Goal: Navigation & Orientation: Understand site structure

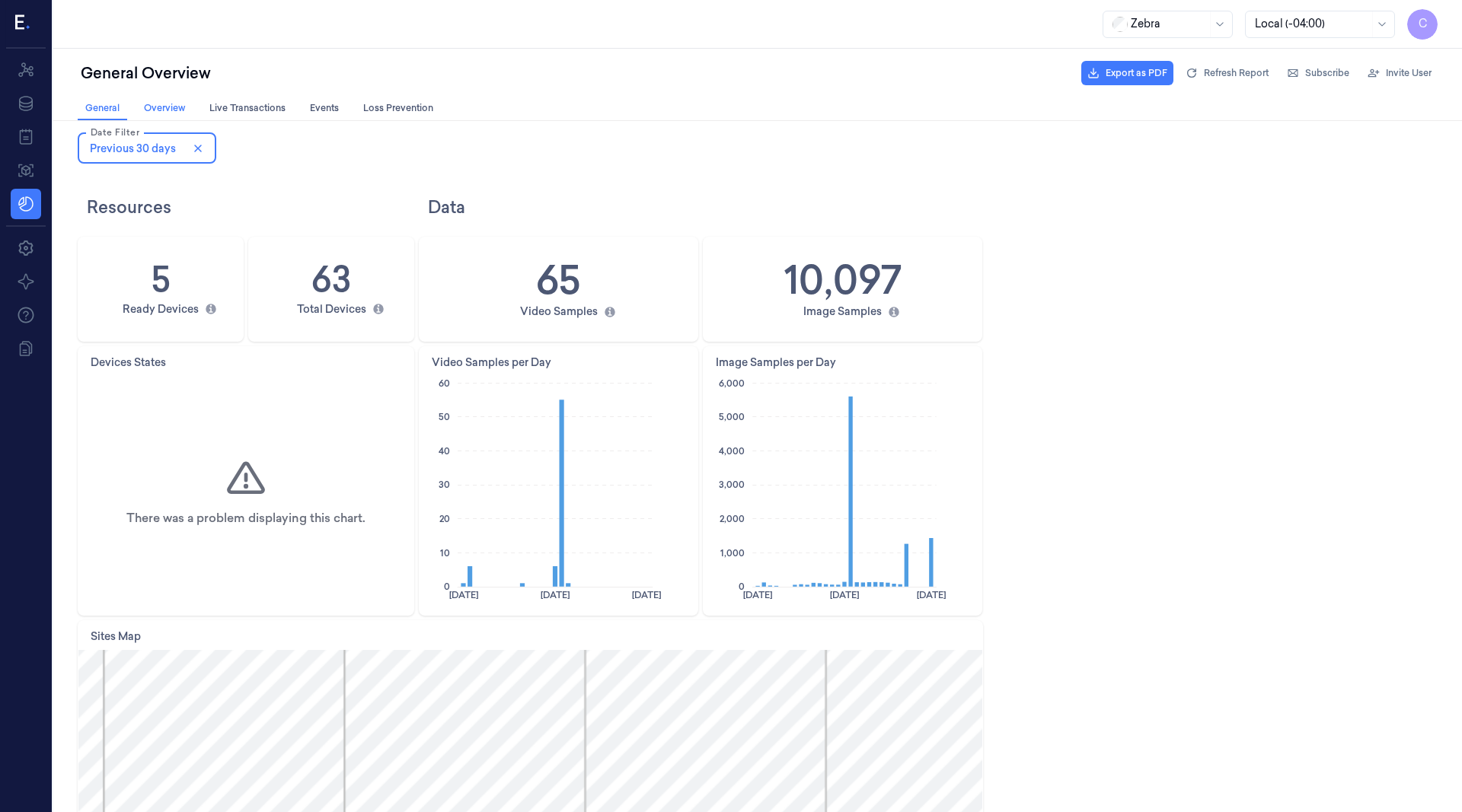
click at [167, 101] on span "Overview Overview" at bounding box center [164, 108] width 50 height 15
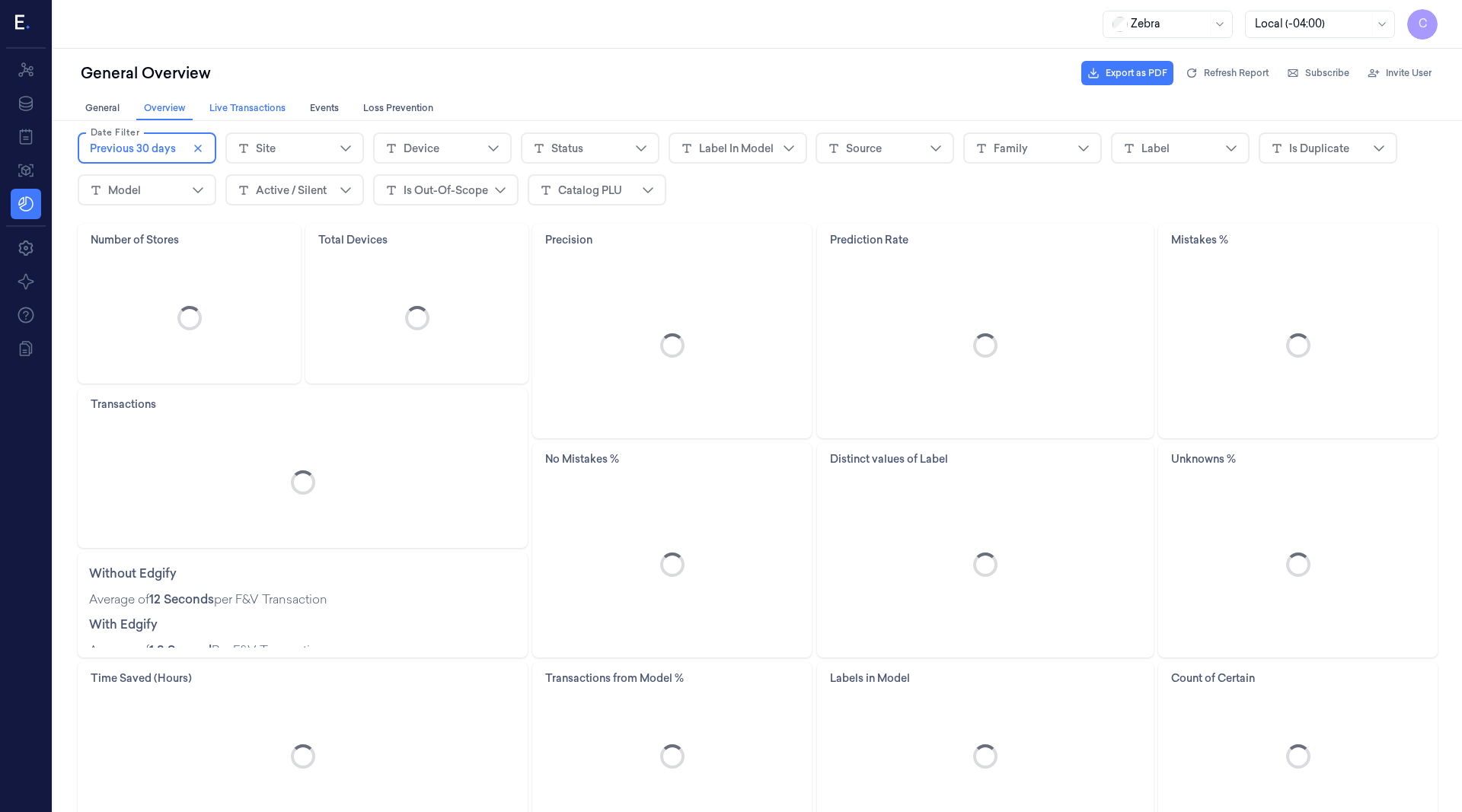
click at [251, 110] on span "Live Transactions Live Transactions" at bounding box center [247, 108] width 85 height 15
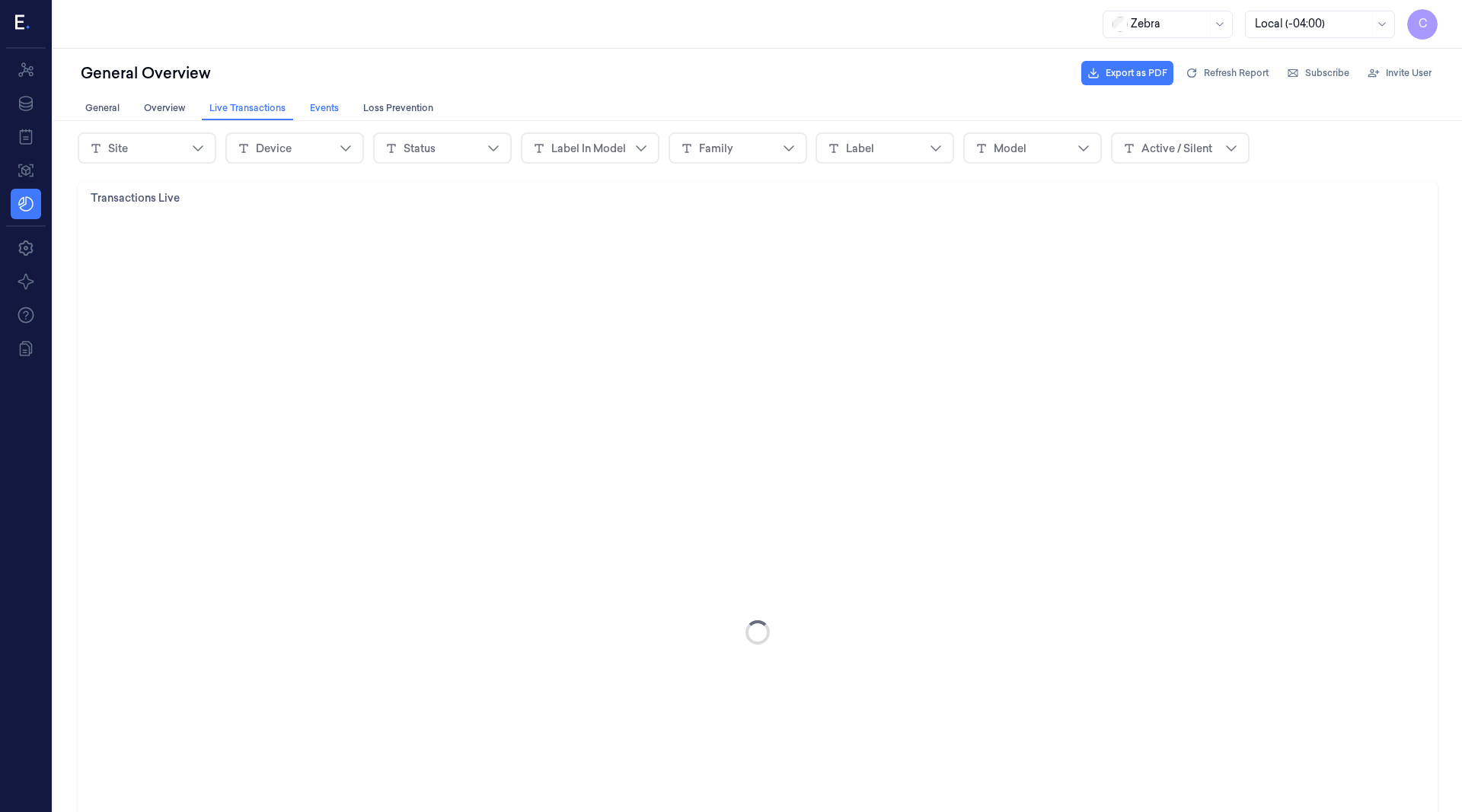
click at [329, 107] on span "Events Events" at bounding box center [324, 108] width 38 height 15
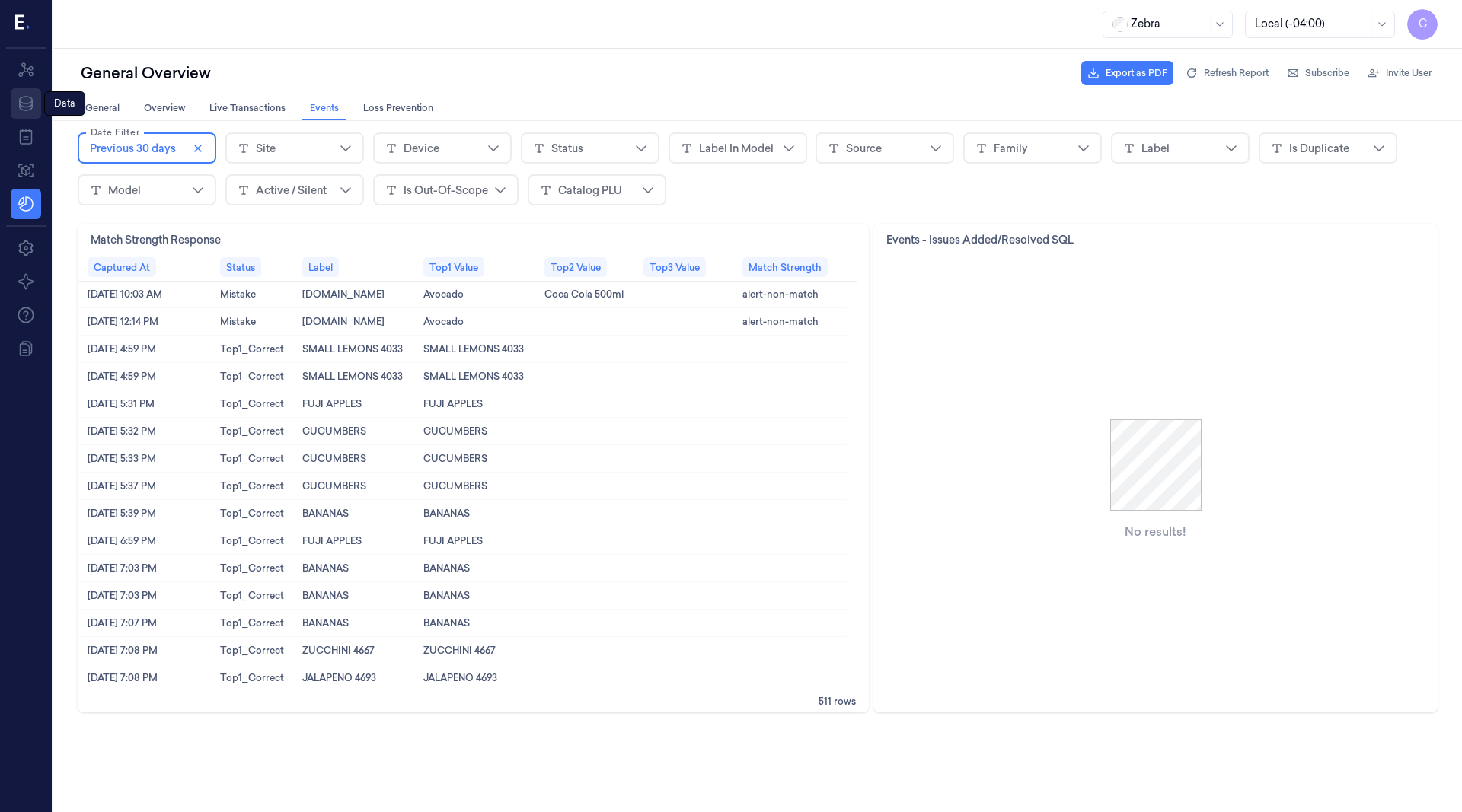
click at [24, 113] on link "Data" at bounding box center [25, 103] width 30 height 30
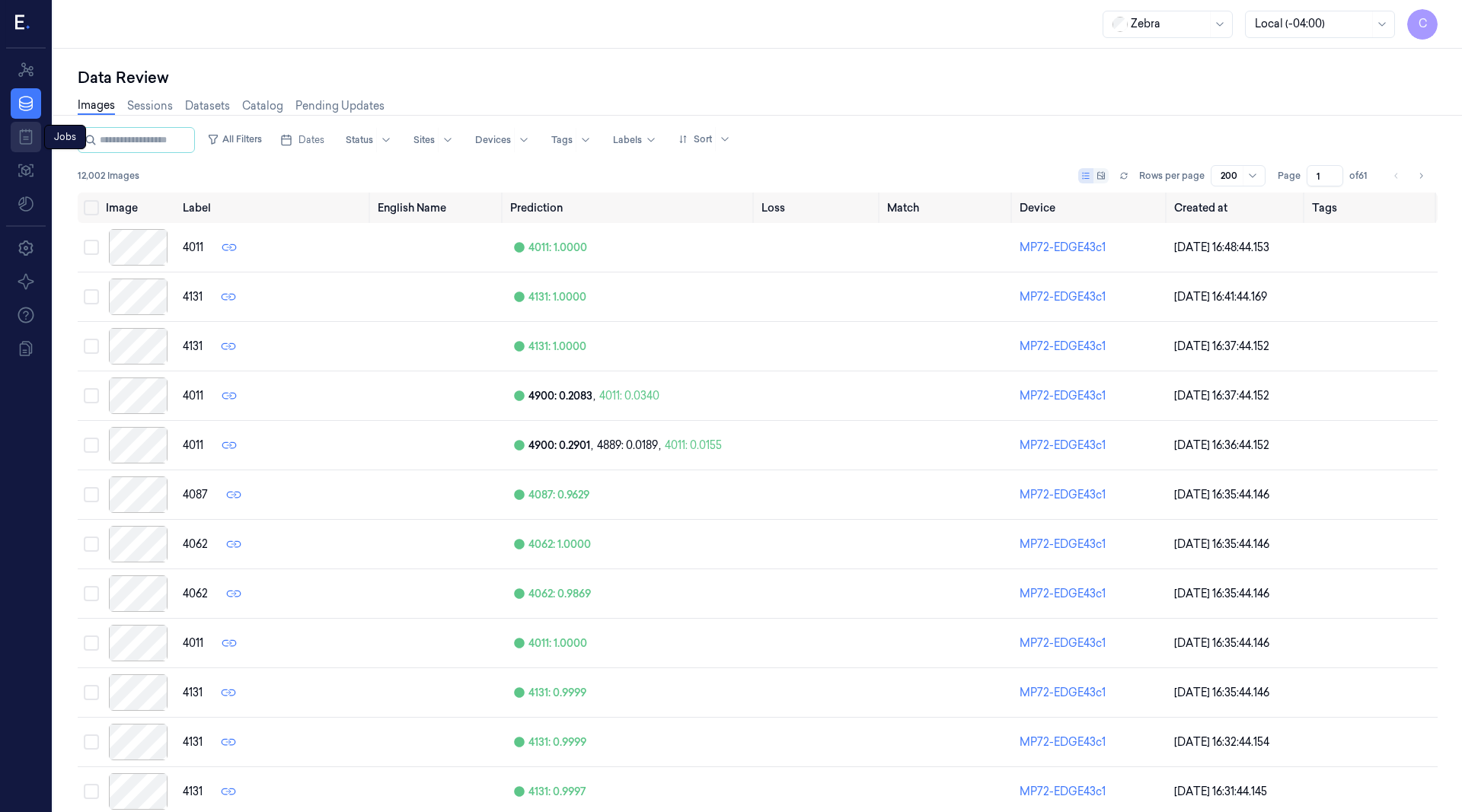
click at [17, 147] on link "Jobs" at bounding box center [25, 137] width 30 height 30
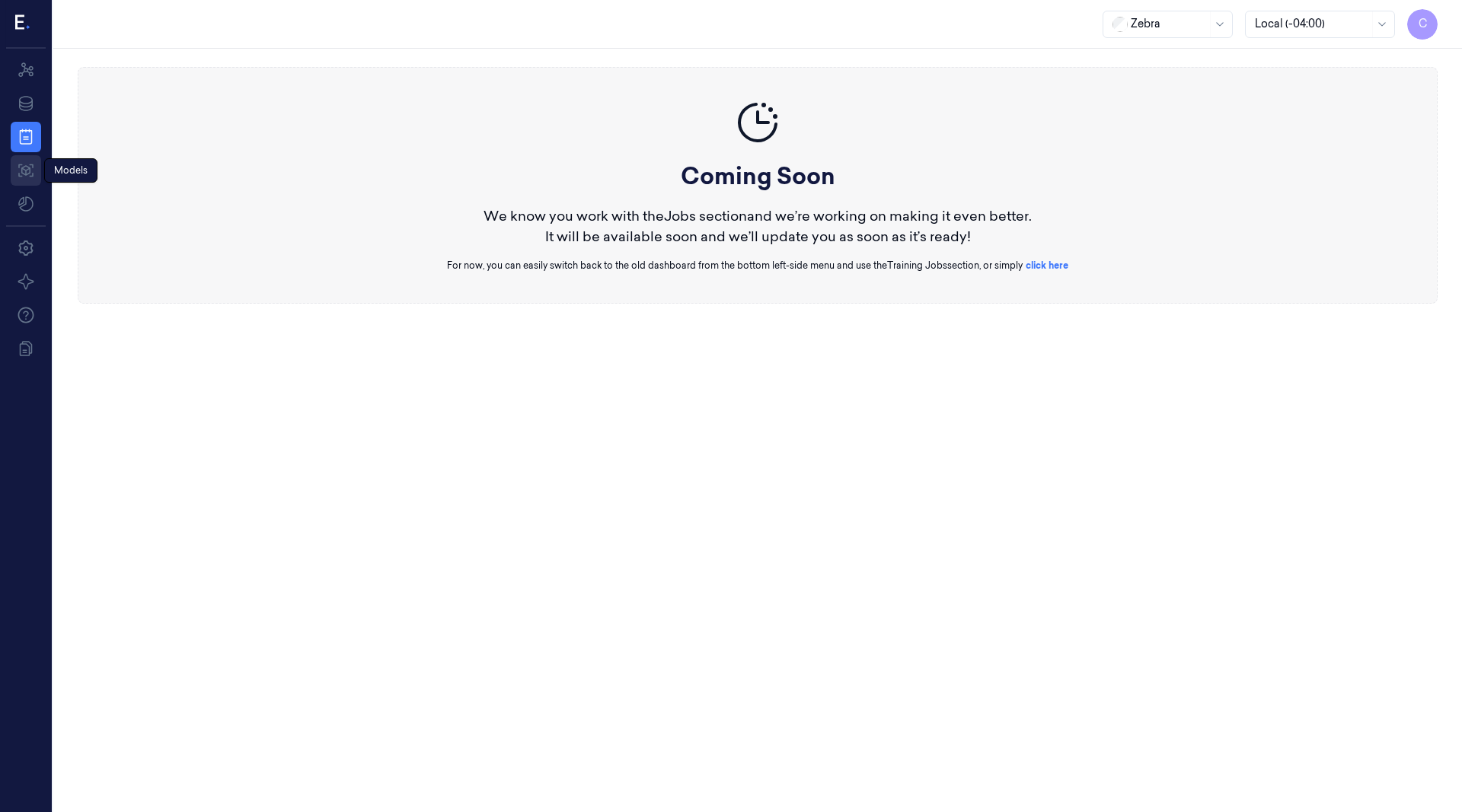
click at [13, 181] on link "Models" at bounding box center [25, 170] width 30 height 30
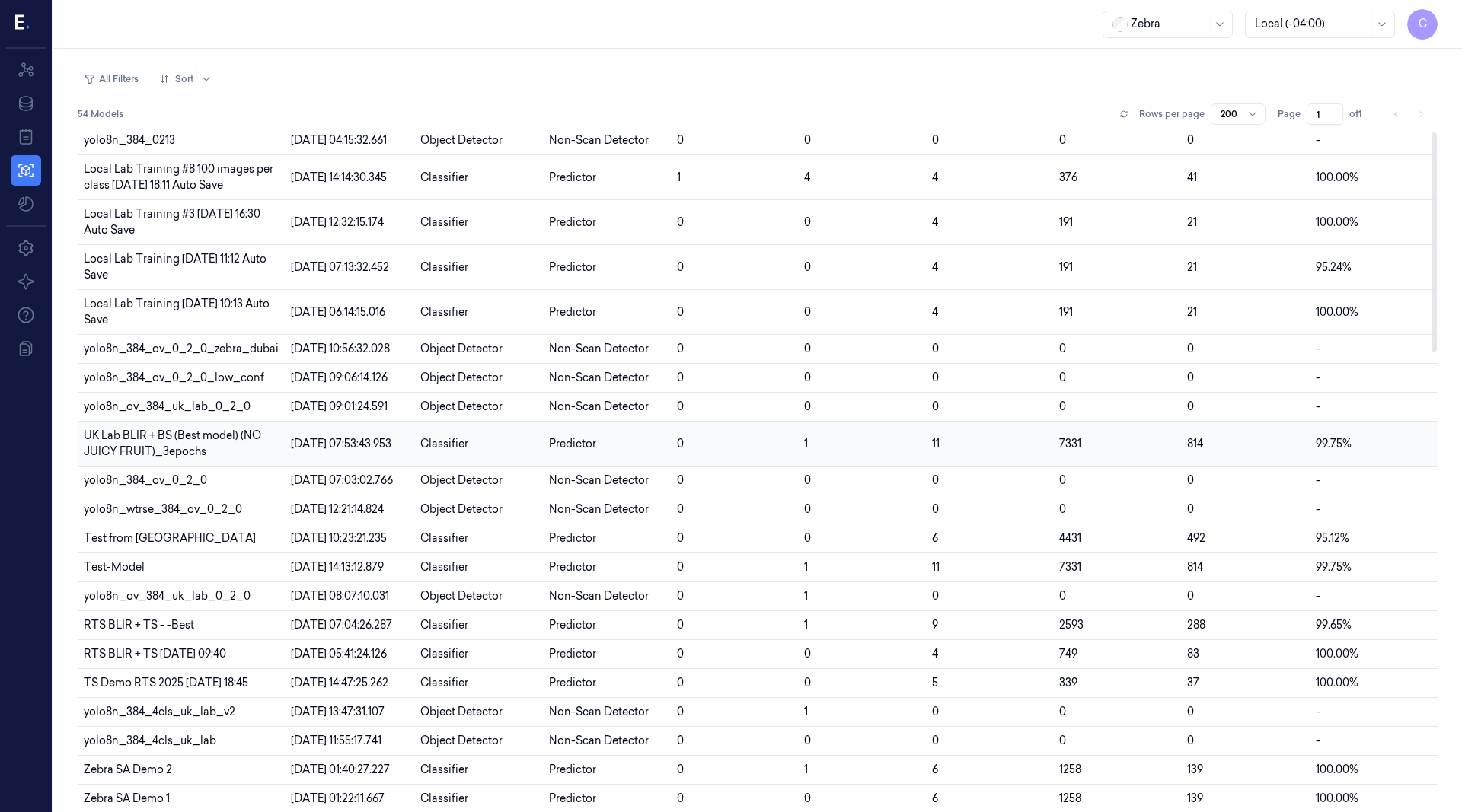
scroll to position [411, 0]
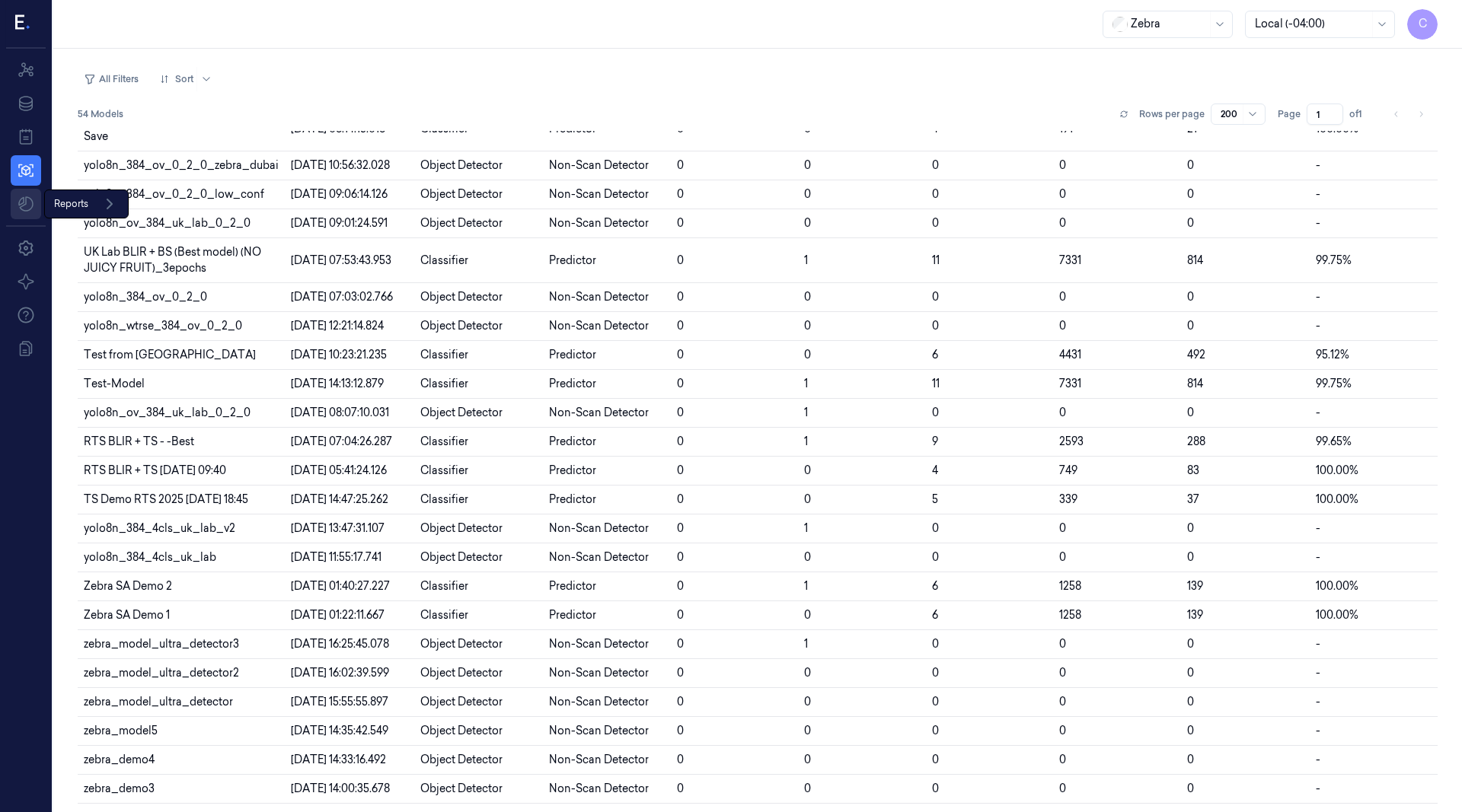
click at [30, 209] on html "C Resources Data Jobs Models Reports Reports Settings About Support Documentati…" at bounding box center [731, 406] width 1462 height 812
